Goal: Transaction & Acquisition: Purchase product/service

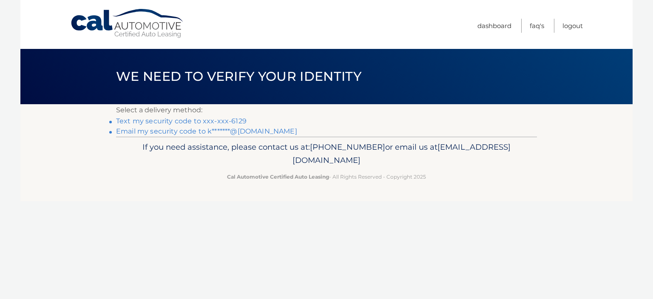
click at [211, 122] on link "Text my security code to xxx-xxx-6129" at bounding box center [181, 121] width 130 height 8
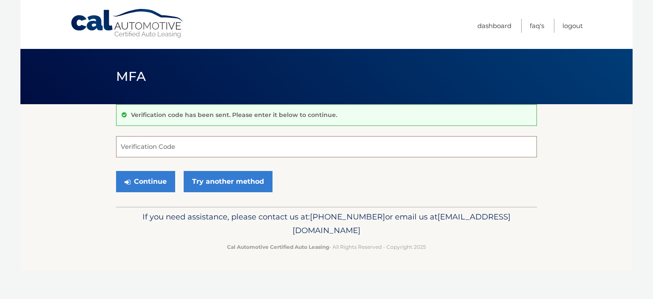
click at [210, 143] on input "Verification Code" at bounding box center [326, 146] width 421 height 21
type input "651488"
click at [116, 171] on button "Continue" at bounding box center [145, 181] width 59 height 21
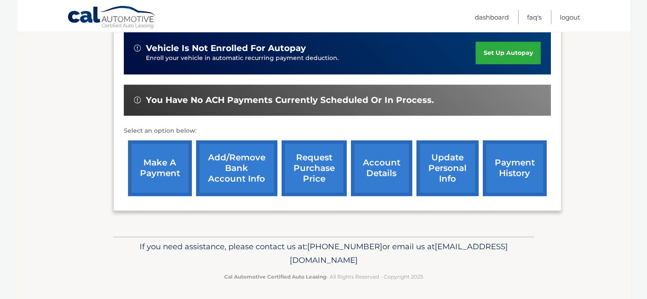
scroll to position [267, 0]
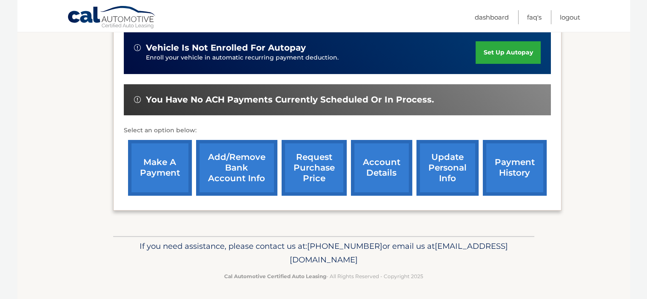
click at [146, 164] on link "make a payment" at bounding box center [160, 168] width 64 height 56
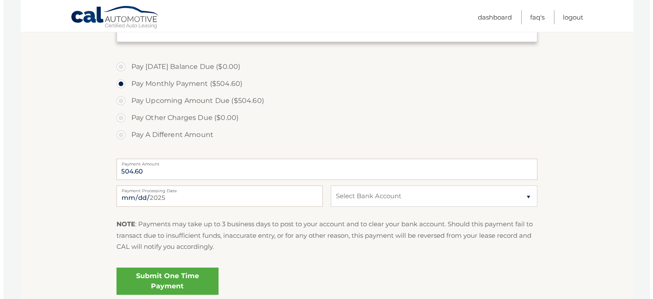
scroll to position [255, 0]
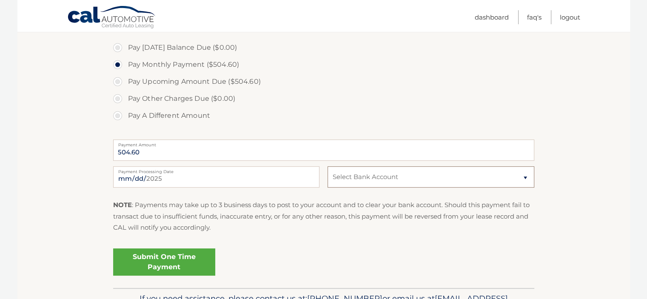
click at [382, 182] on select "Select Bank Account Checking NE PA COMMUNITY FCU *****4079 Checking PNCBANK, N.…" at bounding box center [430, 176] width 206 height 21
select select "N2UwNDdlZTMtNDdjYy00YmJiLWExOGYtYWQ3Y2YzMmI0ZGFj"
click at [327, 166] on select "Select Bank Account Checking NE PA COMMUNITY FCU *****4079 Checking PNCBANK, N.…" at bounding box center [430, 176] width 206 height 21
click at [174, 258] on link "Submit One Time Payment" at bounding box center [164, 261] width 102 height 27
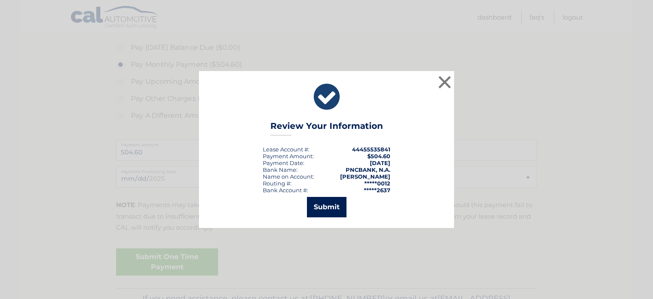
click at [325, 210] on button "Submit" at bounding box center [327, 207] width 40 height 20
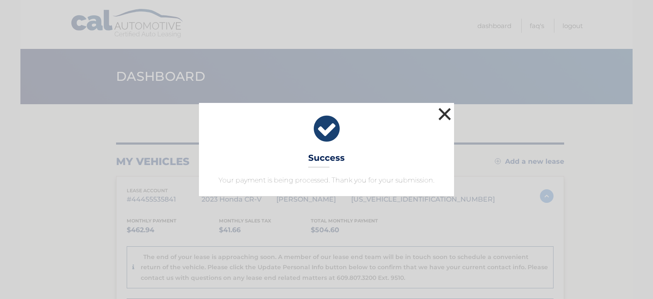
click at [444, 113] on button "×" at bounding box center [444, 113] width 17 height 17
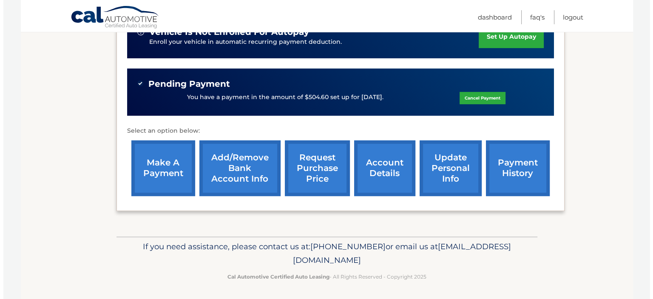
scroll to position [284, 0]
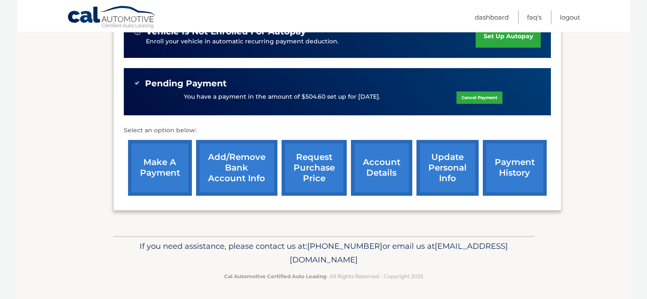
click at [320, 176] on link "request purchase price" at bounding box center [313, 168] width 65 height 56
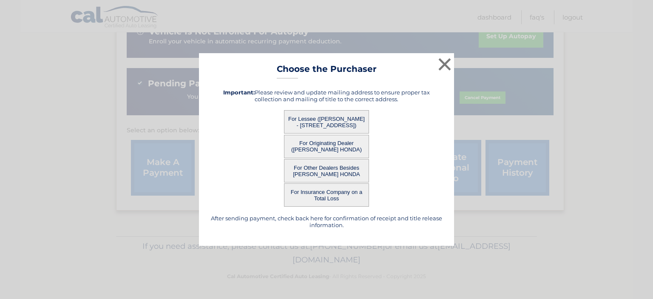
click at [335, 116] on button "For Lessee ([PERSON_NAME] - [STREET_ADDRESS])" at bounding box center [326, 121] width 85 height 23
click at [311, 124] on button "For Lessee ([PERSON_NAME] - [STREET_ADDRESS])" at bounding box center [326, 121] width 85 height 23
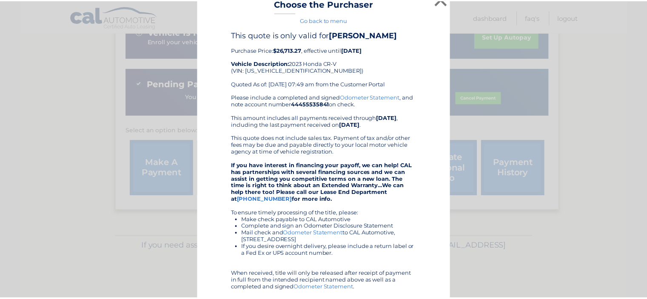
scroll to position [0, 0]
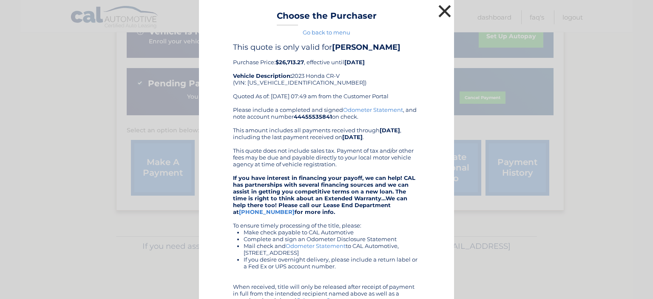
click at [447, 10] on button "×" at bounding box center [444, 11] width 17 height 17
